Goal: Information Seeking & Learning: Learn about a topic

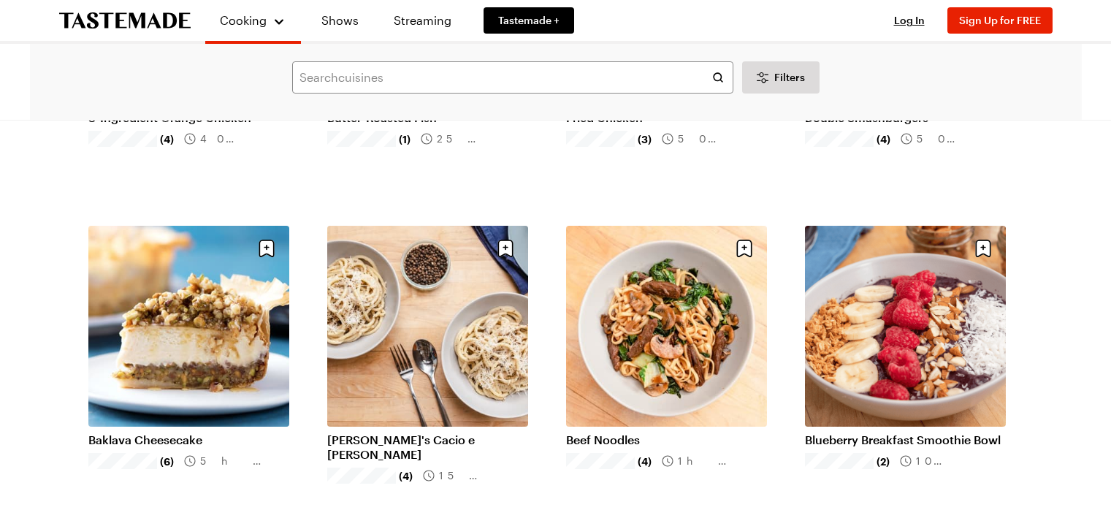
scroll to position [1637, 0]
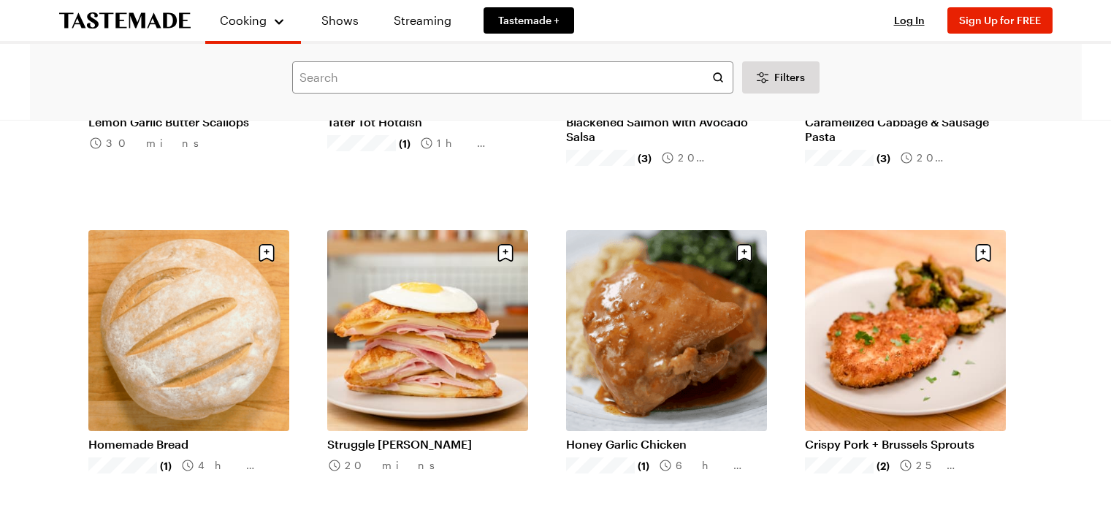
scroll to position [3546, 0]
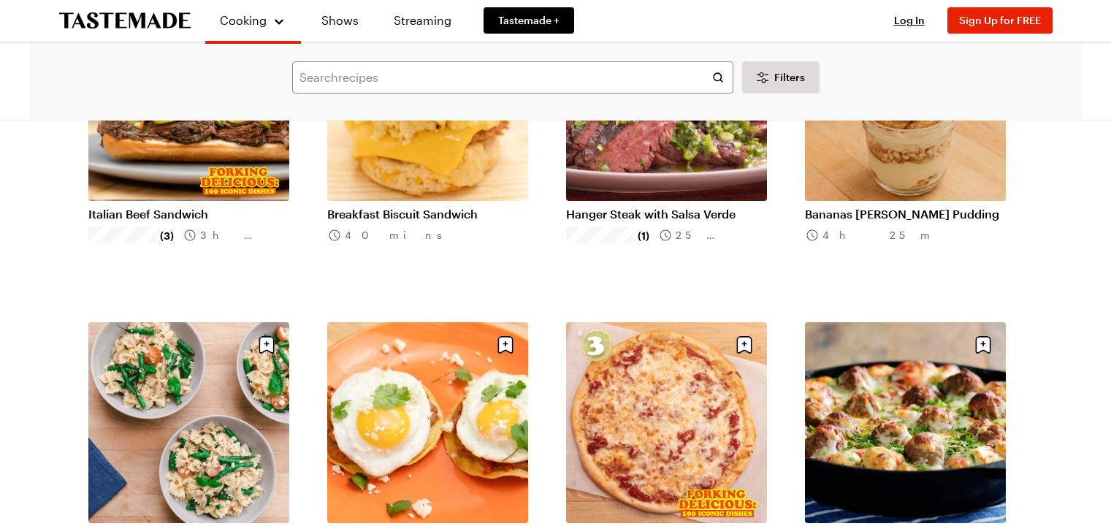
scroll to position [5387, 0]
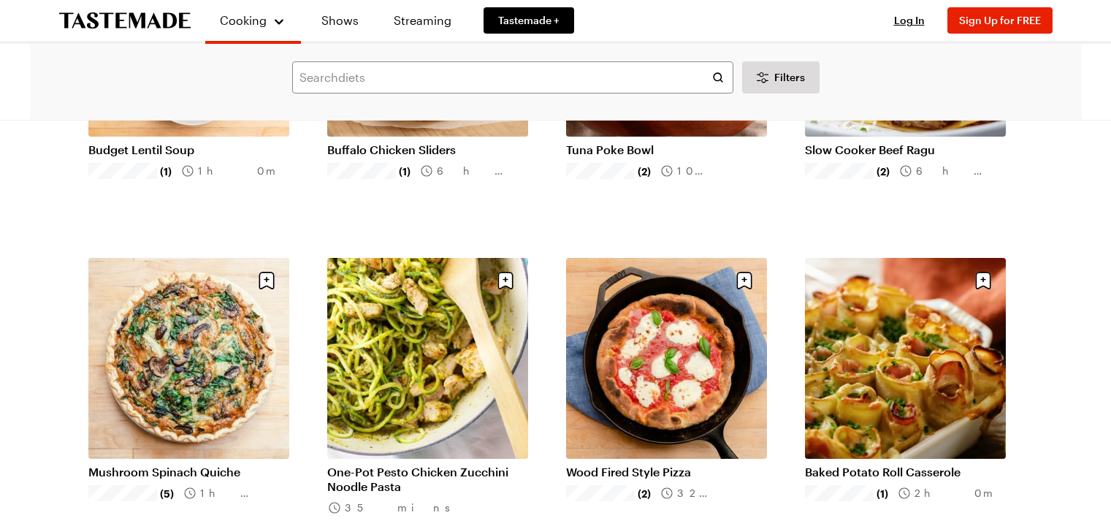
scroll to position [7442, 0]
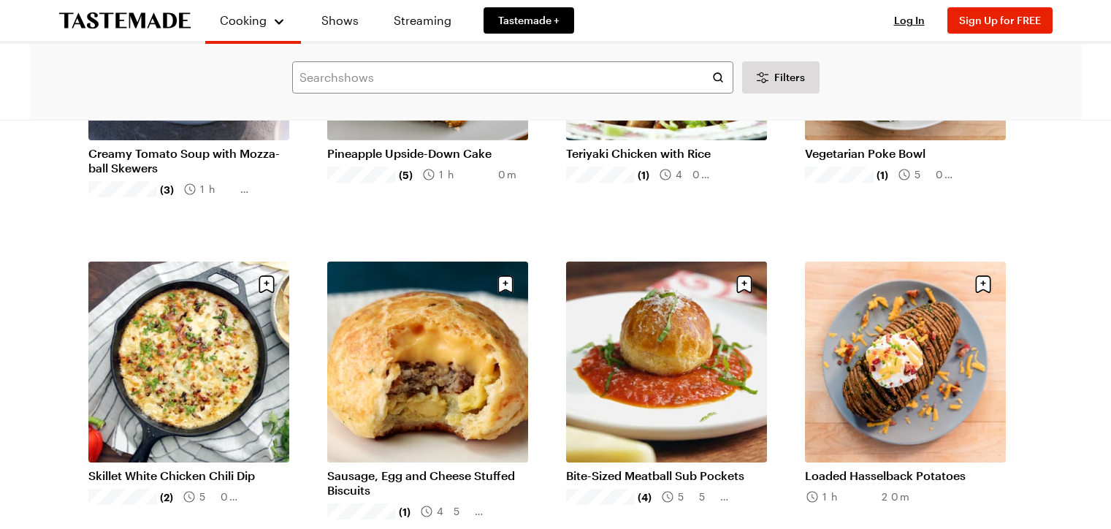
scroll to position [9030, 0]
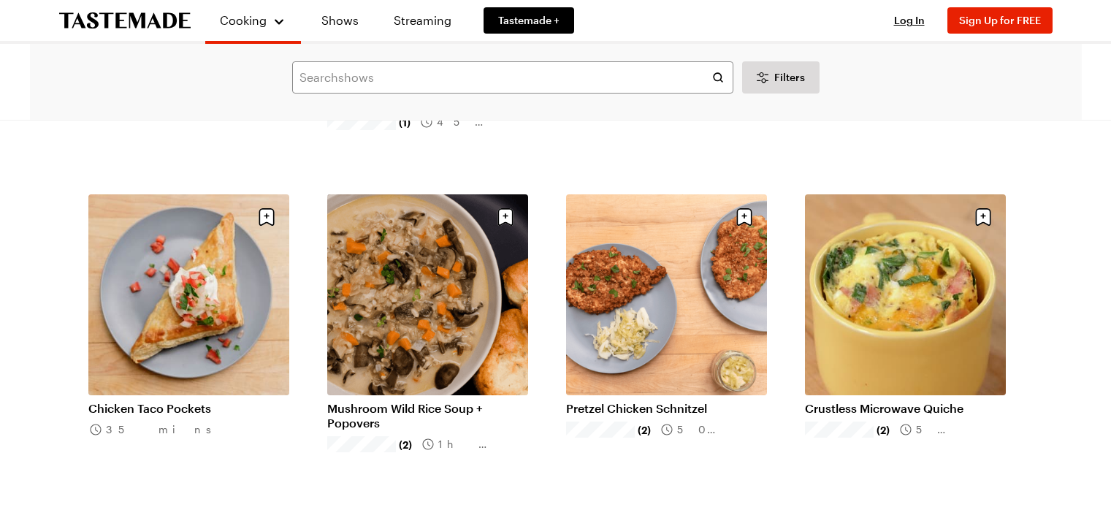
scroll to position [9410, 0]
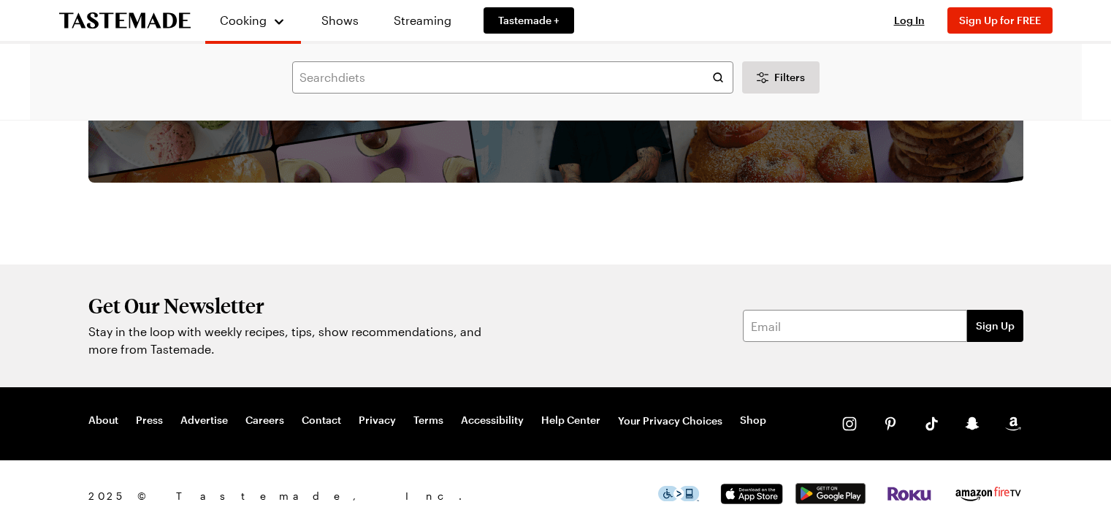
scroll to position [13924, 0]
